Goal: Transaction & Acquisition: Purchase product/service

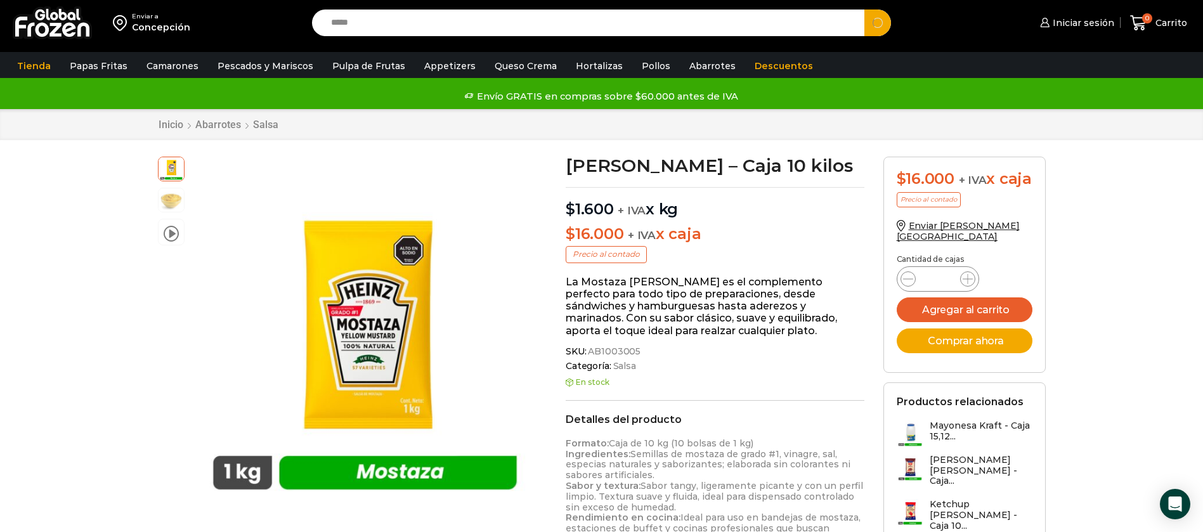
type input "*****"
click at [865, 10] on button "Search" at bounding box center [878, 23] width 27 height 27
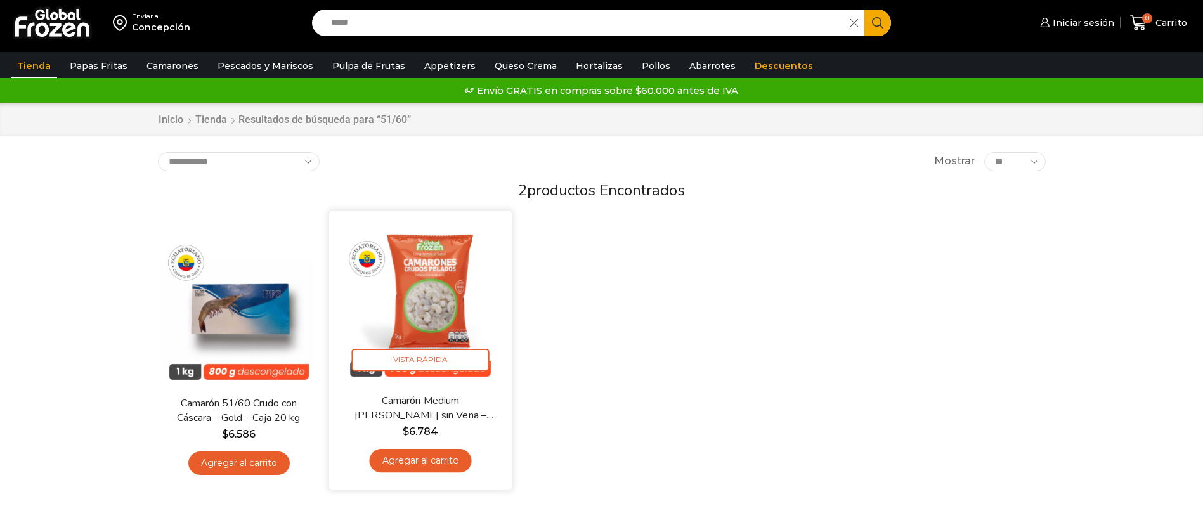
click at [424, 289] on img at bounding box center [421, 303] width 164 height 164
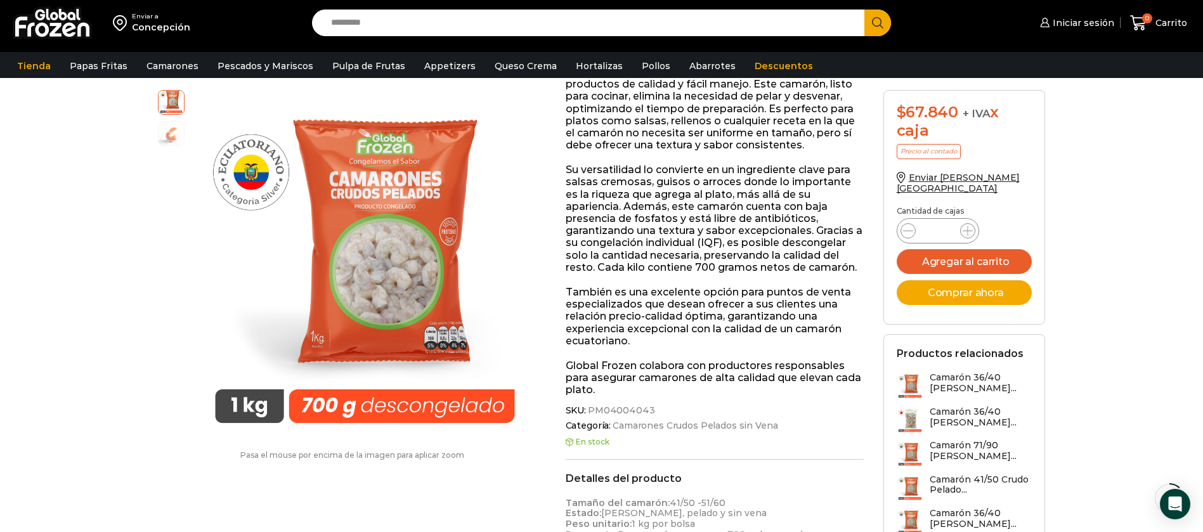
scroll to position [476, 0]
